Goal: Task Accomplishment & Management: Use online tool/utility

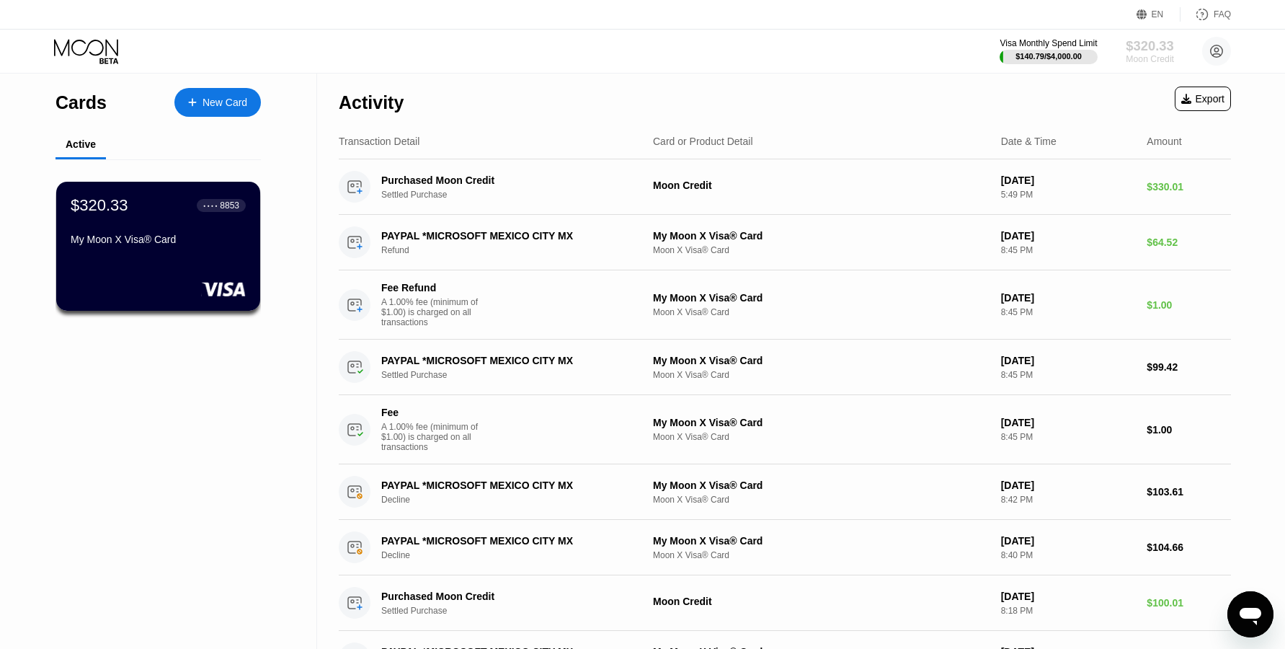
click at [1145, 49] on div "$320.33" at bounding box center [1150, 45] width 48 height 15
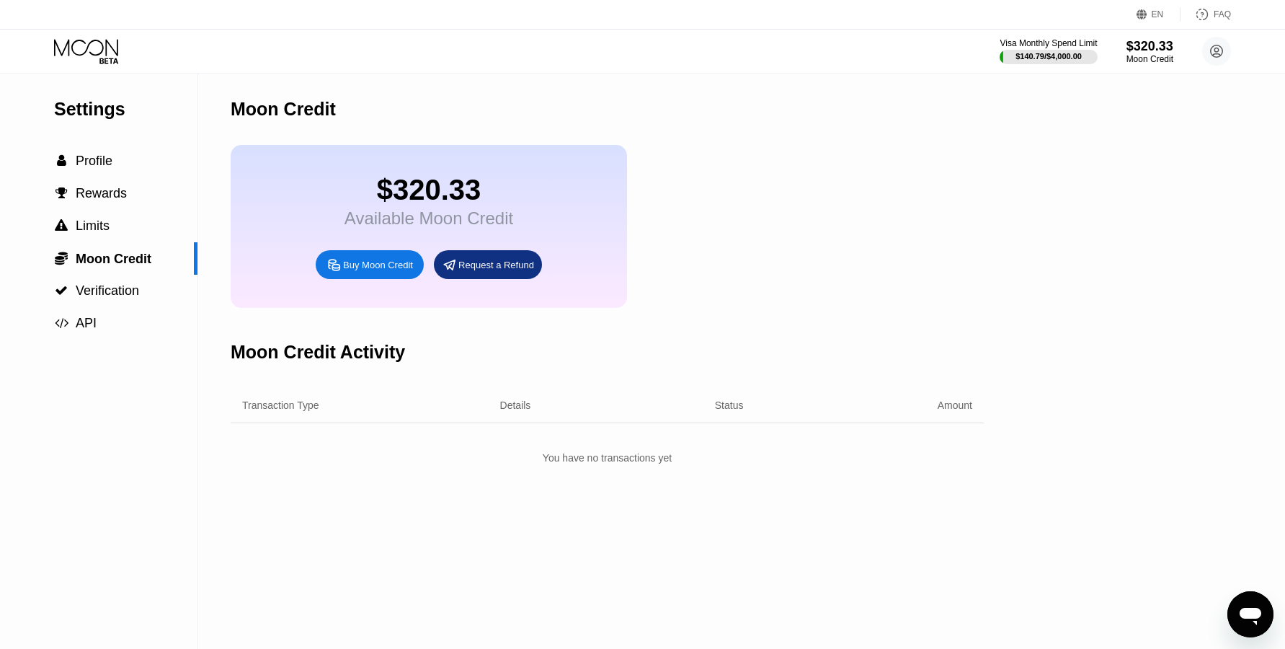
click at [487, 271] on div "Request a Refund" at bounding box center [496, 265] width 76 height 12
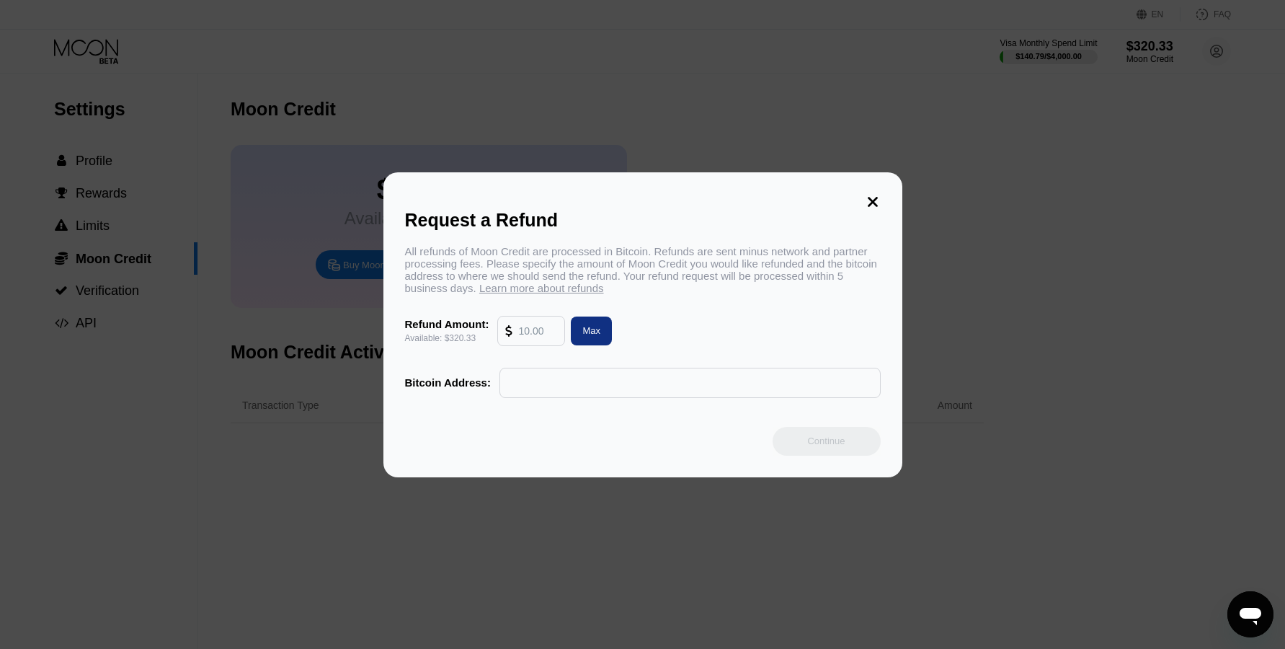
click at [587, 337] on div "Max" at bounding box center [591, 330] width 18 height 12
type input "320.33"
click at [535, 391] on input "text" at bounding box center [689, 382] width 365 height 29
paste input "bc1qr29l70ed9xj7zjhx9cat4mqqv5ckntekarg07x"
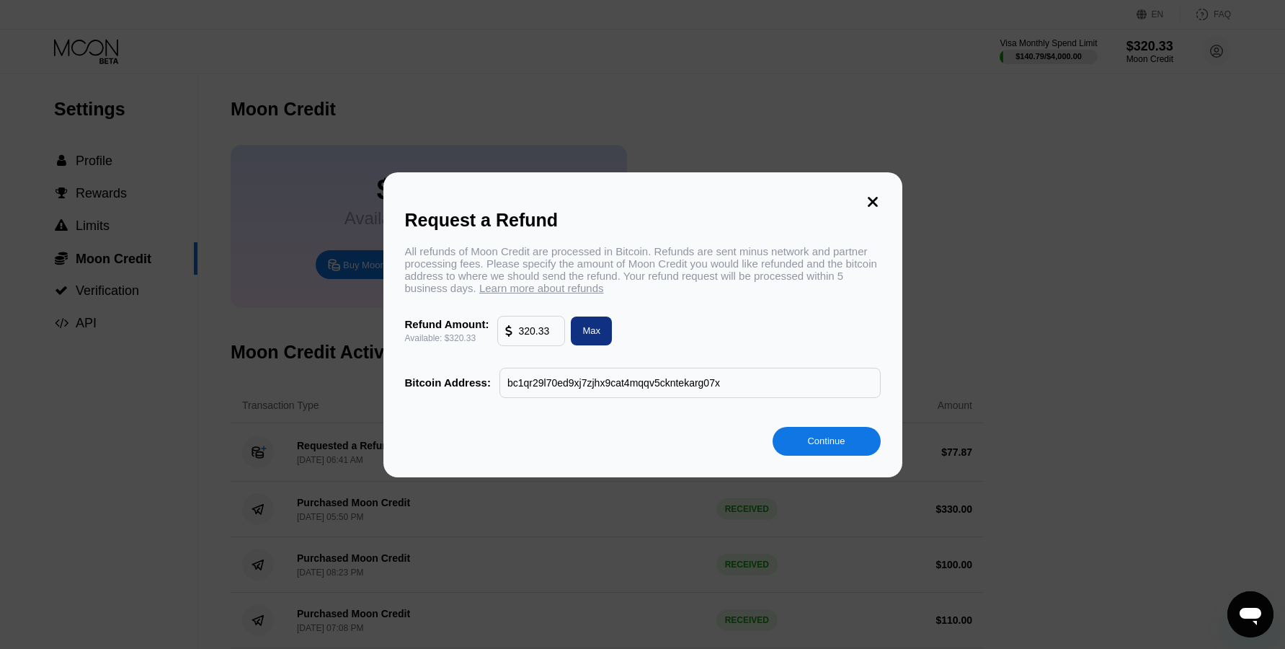
type input "bc1qr29l70ed9xj7zjhx9cat4mqqv5ckntekarg07x"
click at [822, 445] on div "Continue" at bounding box center [825, 441] width 37 height 12
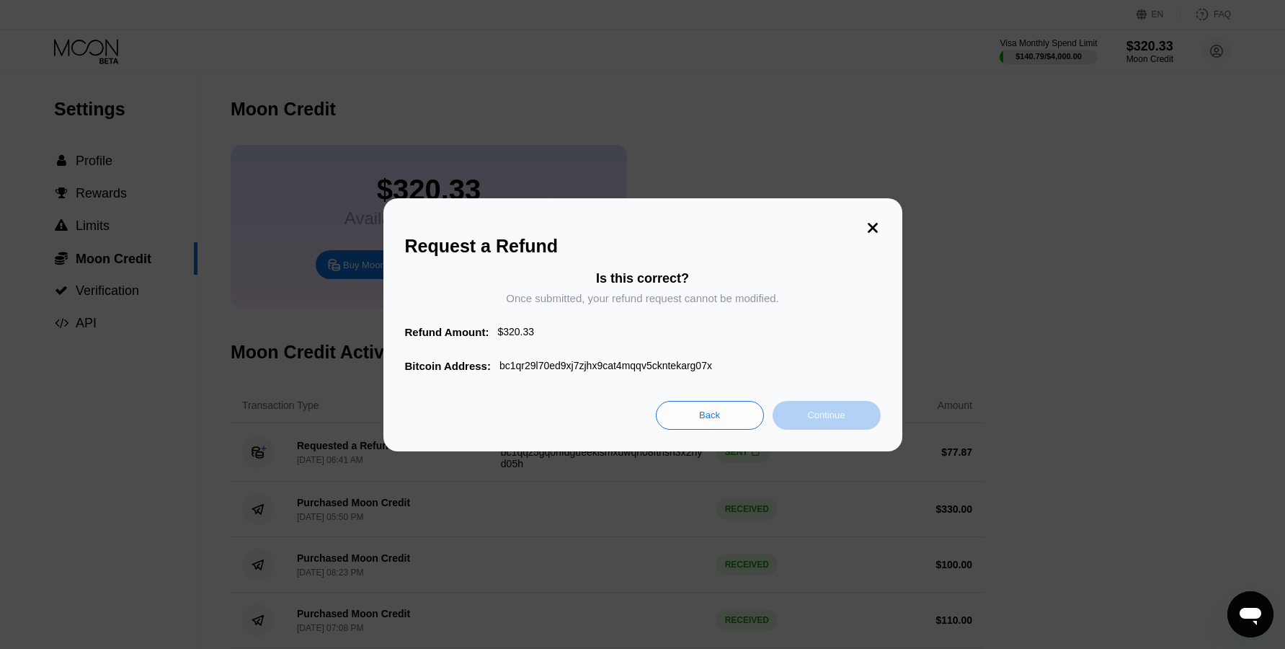
click at [817, 418] on div "Continue" at bounding box center [825, 415] width 37 height 12
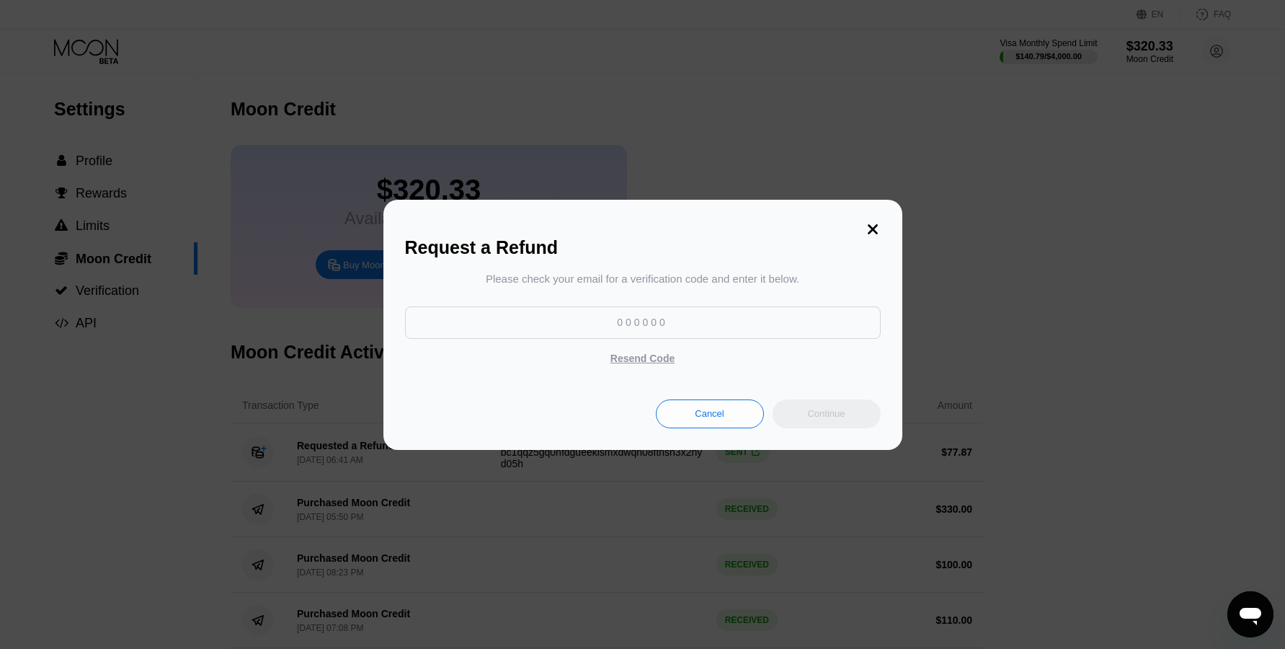
click at [651, 327] on input at bounding box center [643, 322] width 476 height 32
paste input "126131"
type input "126131"
click at [825, 418] on div "Continue" at bounding box center [825, 413] width 37 height 12
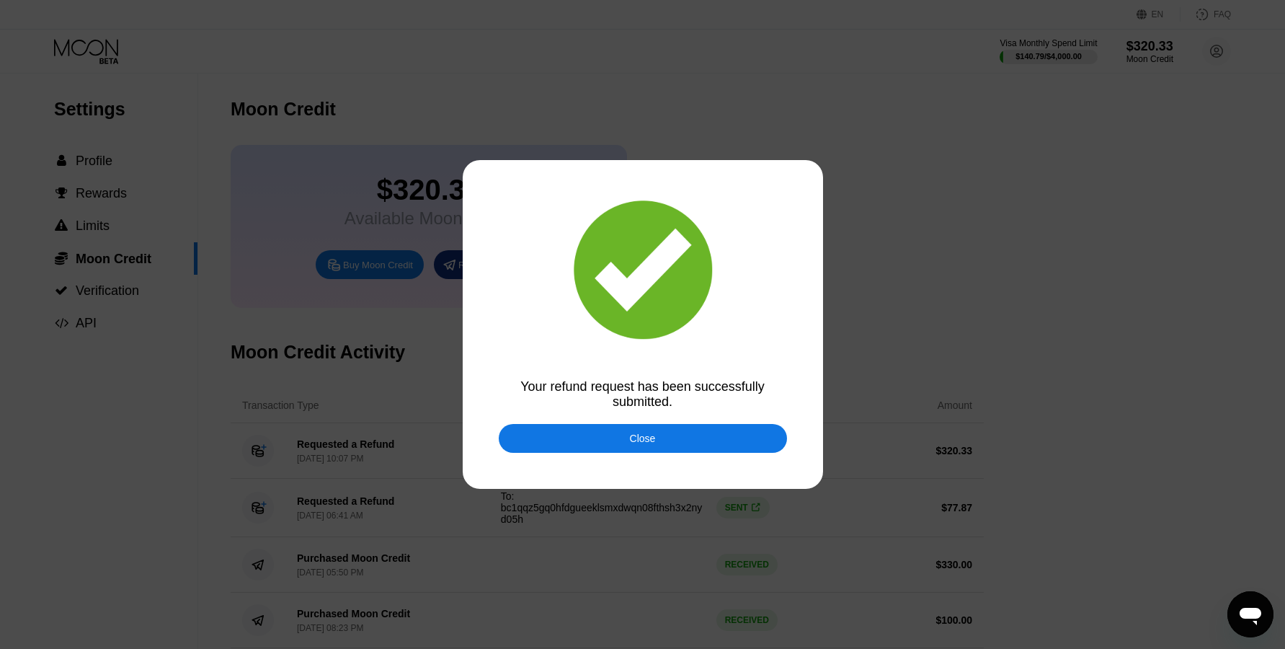
click at [647, 443] on div "Close" at bounding box center [643, 438] width 26 height 12
